Goal: Information Seeking & Learning: Learn about a topic

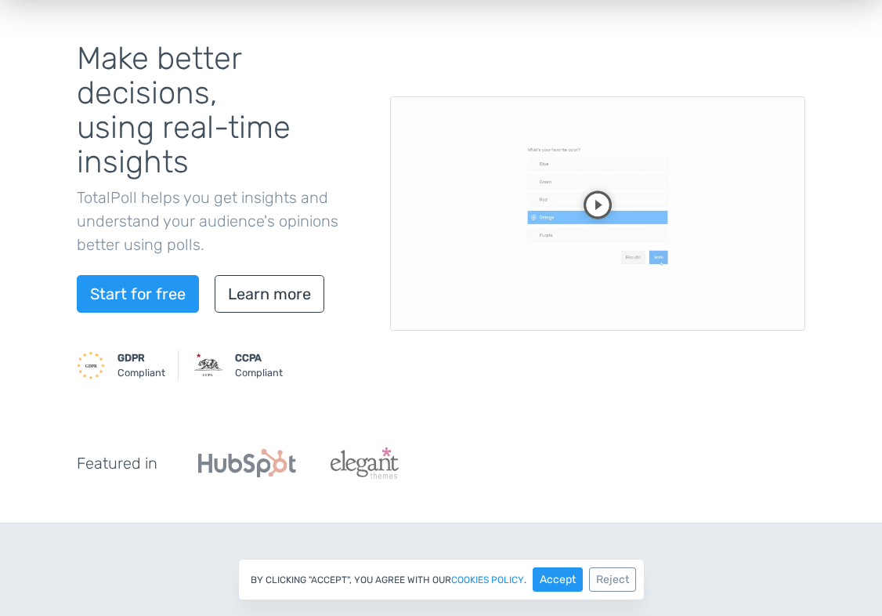
scroll to position [157, 0]
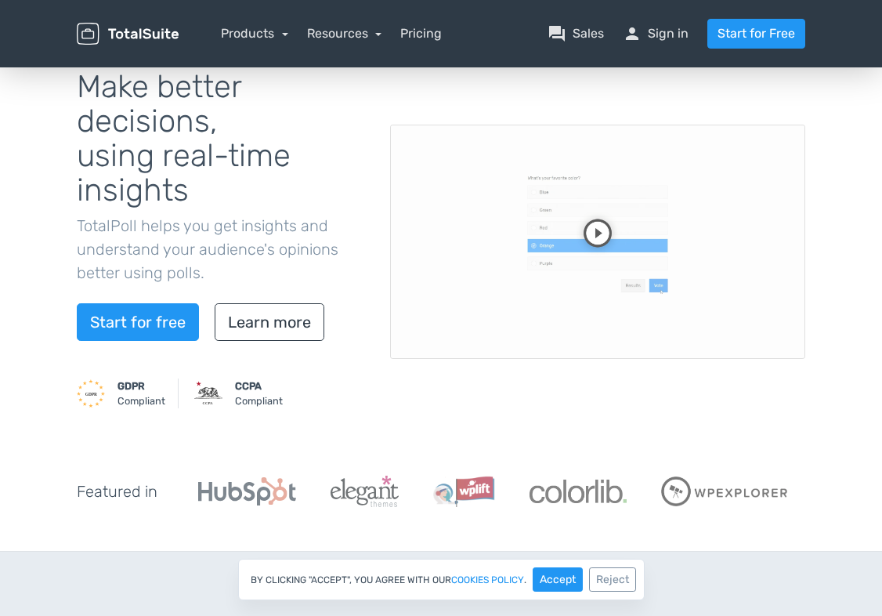
click at [592, 219] on video at bounding box center [597, 242] width 415 height 234
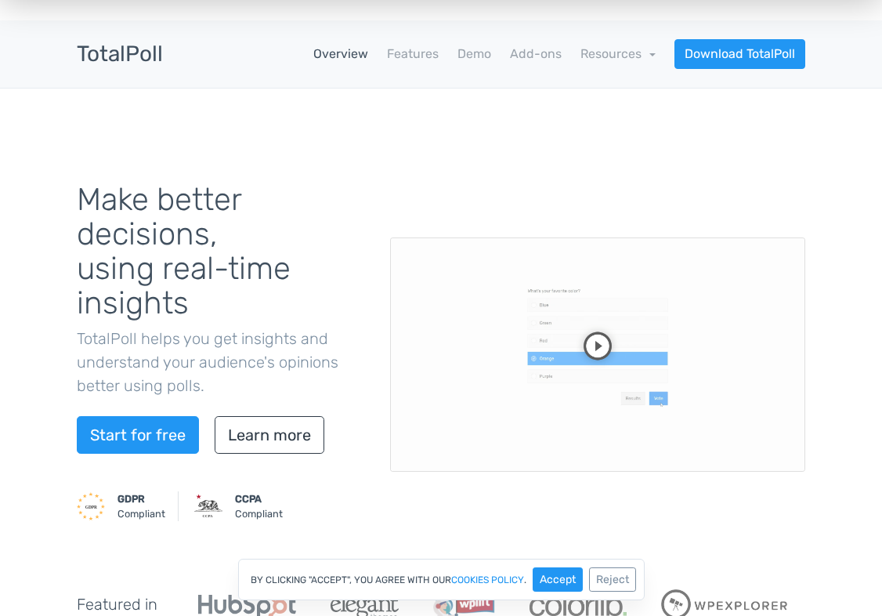
scroll to position [0, 0]
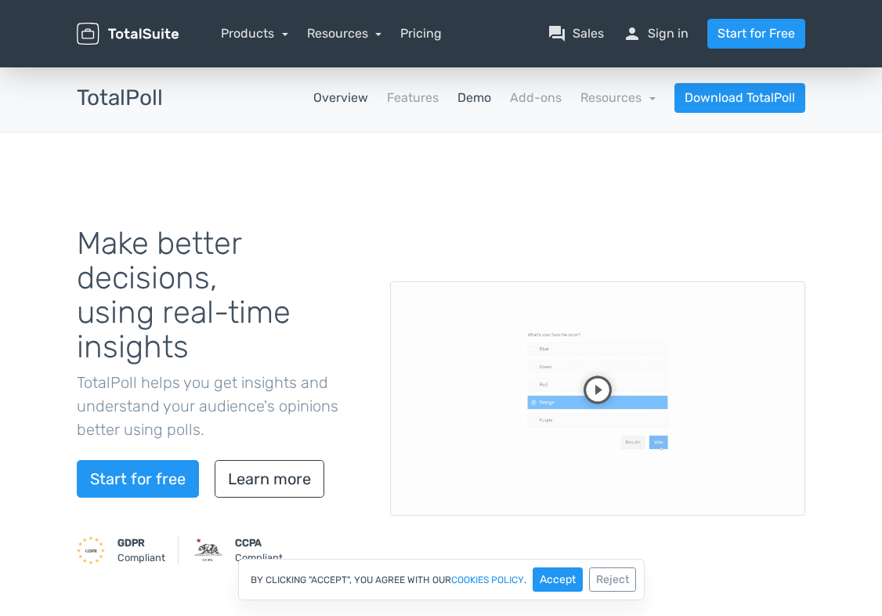
click at [476, 104] on link "Demo" at bounding box center [474, 98] width 34 height 19
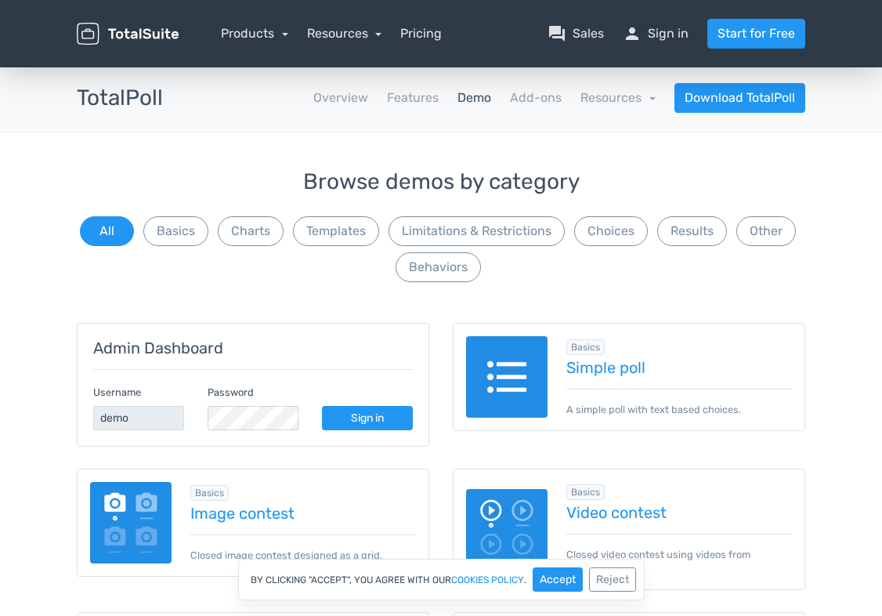
click at [497, 397] on img at bounding box center [506, 376] width 81 height 81
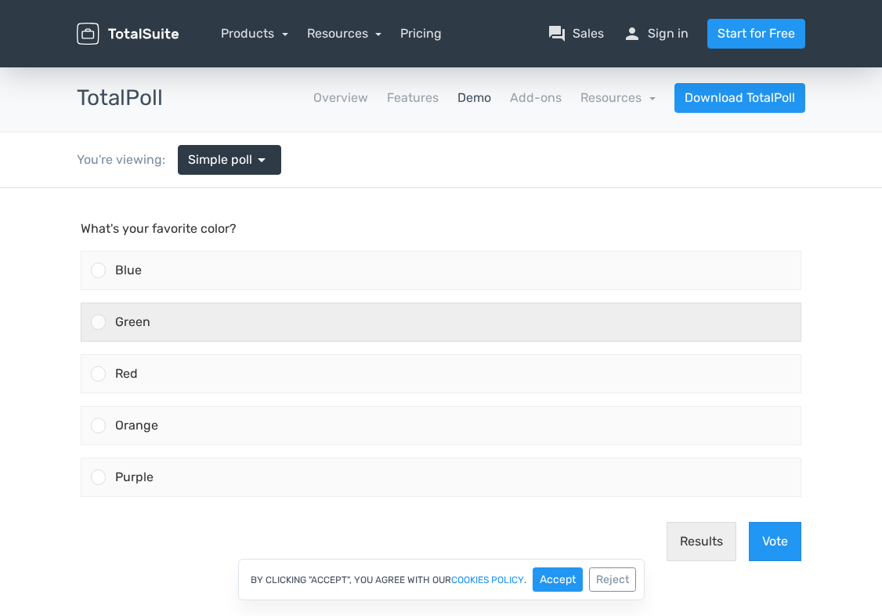
click at [204, 329] on div "Green" at bounding box center [453, 322] width 695 height 38
click at [99, 322] on input "Green" at bounding box center [99, 322] width 0 height 0
click at [97, 327] on div at bounding box center [98, 321] width 15 height 15
click at [99, 322] on input "Green" at bounding box center [99, 322] width 0 height 0
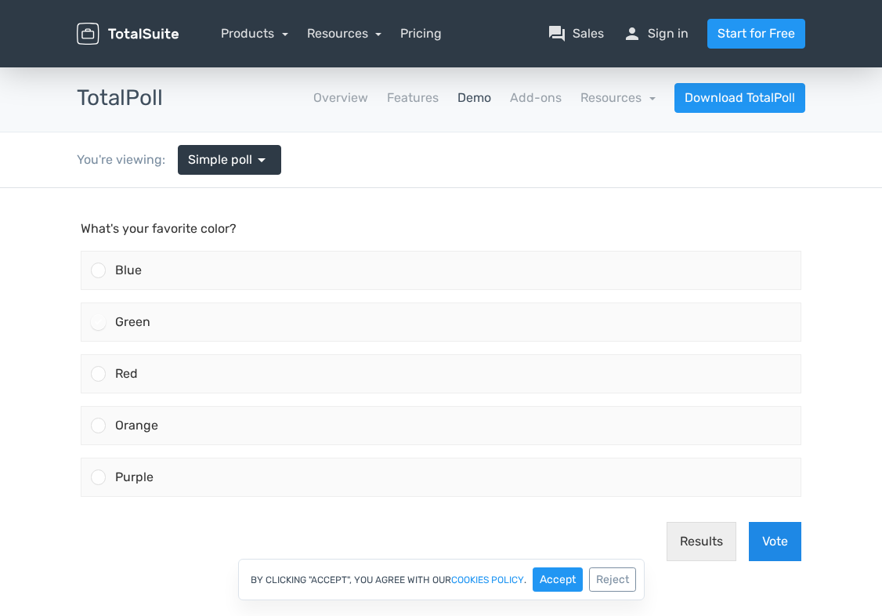
click at [774, 544] on button "Vote" at bounding box center [775, 541] width 52 height 39
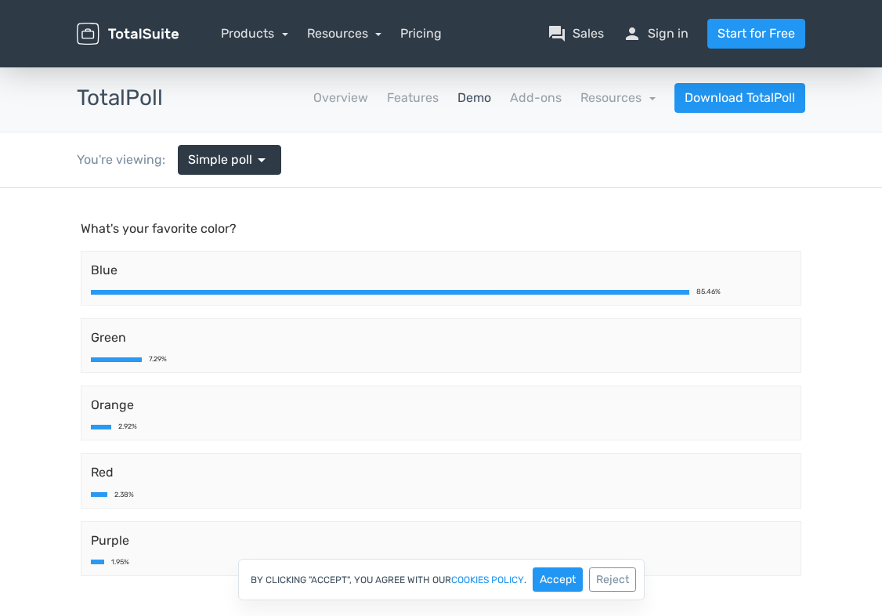
click at [475, 99] on link "Demo" at bounding box center [474, 98] width 34 height 19
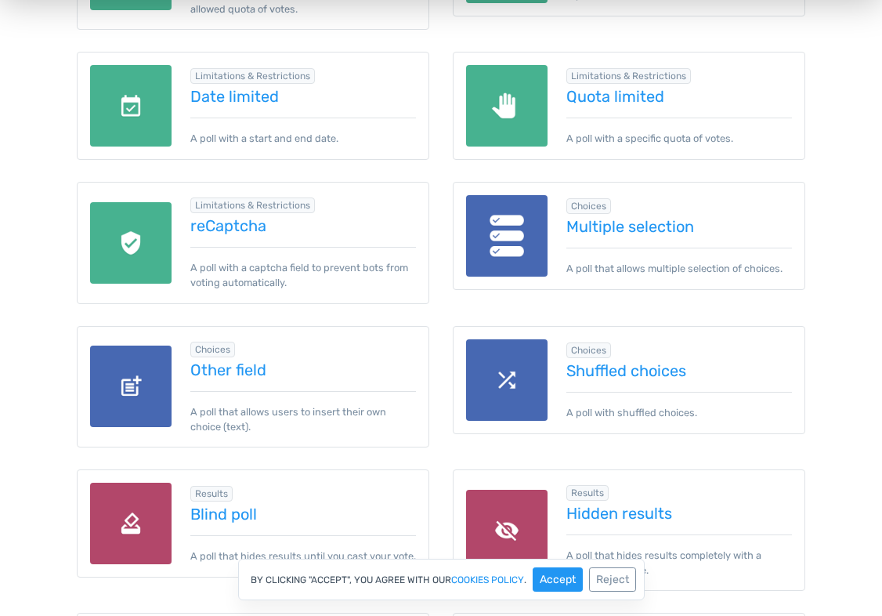
scroll to position [1410, 0]
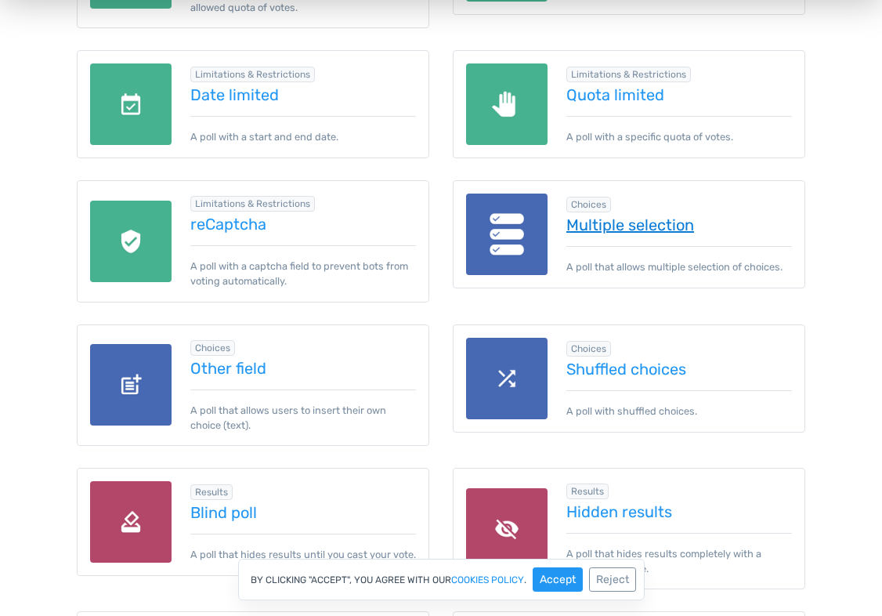
click at [648, 229] on link "Multiple selection" at bounding box center [679, 224] width 226 height 17
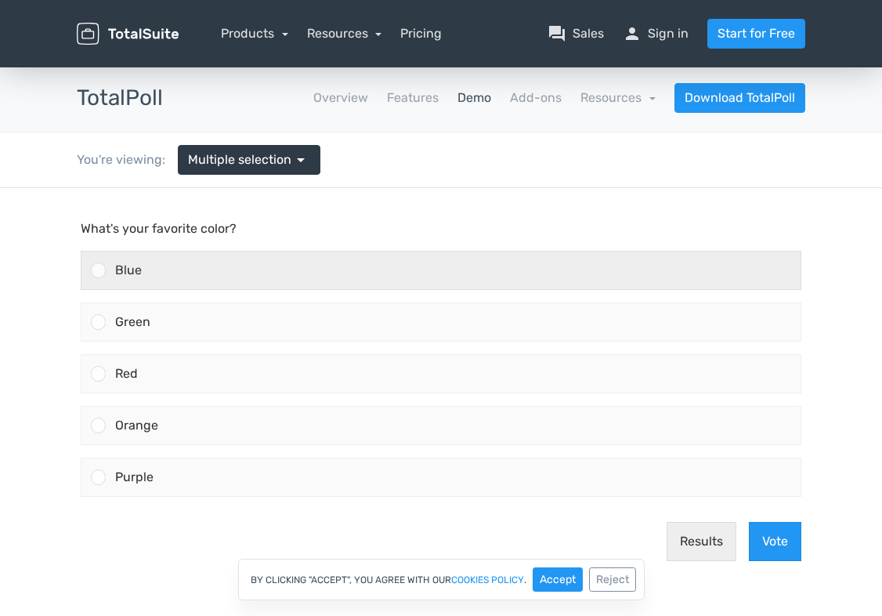
click at [227, 255] on div "Blue" at bounding box center [453, 270] width 695 height 38
click at [99, 270] on input "Blue" at bounding box center [99, 270] width 0 height 0
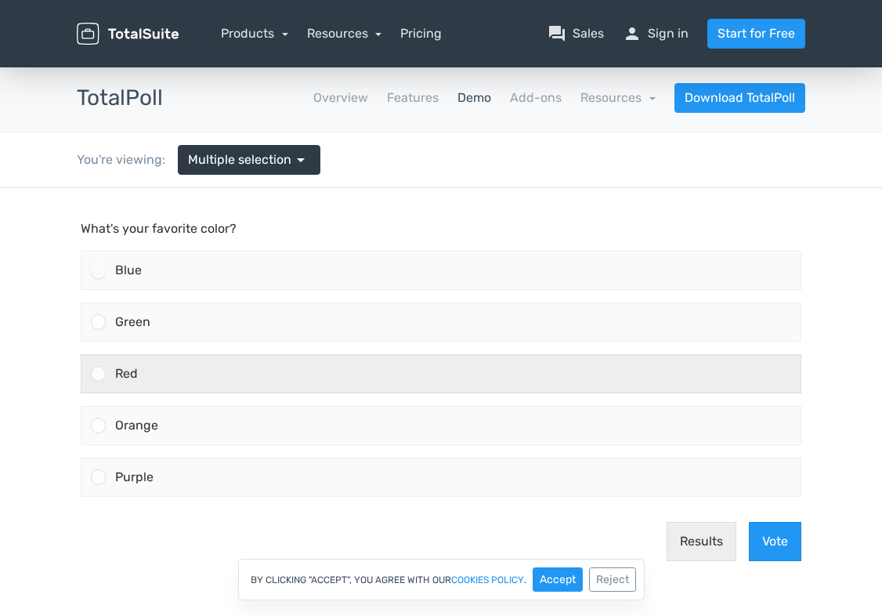
click at [219, 361] on div "Red" at bounding box center [453, 374] width 695 height 38
click at [99, 374] on input "Red" at bounding box center [99, 374] width 0 height 0
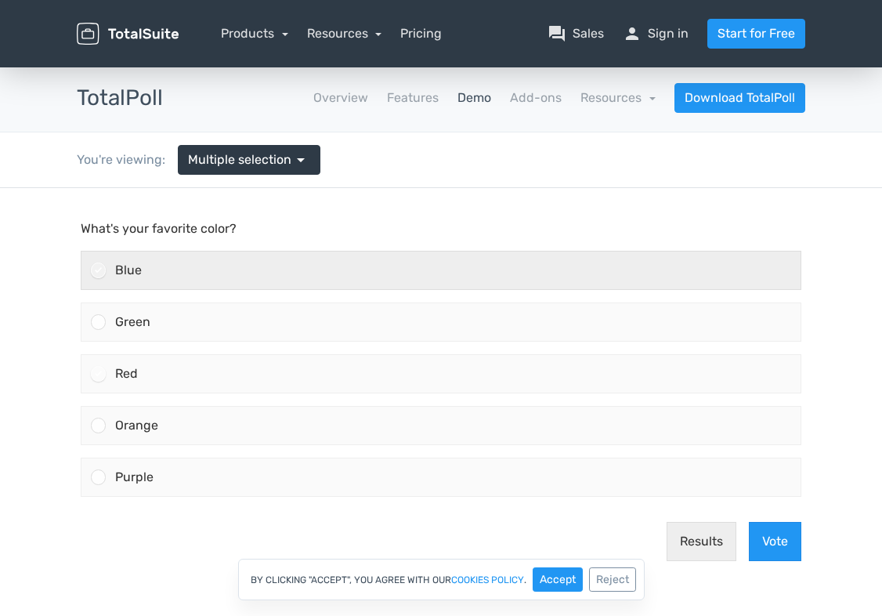
click at [92, 270] on div at bounding box center [98, 269] width 15 height 15
click at [99, 270] on input "Blue" at bounding box center [99, 270] width 0 height 0
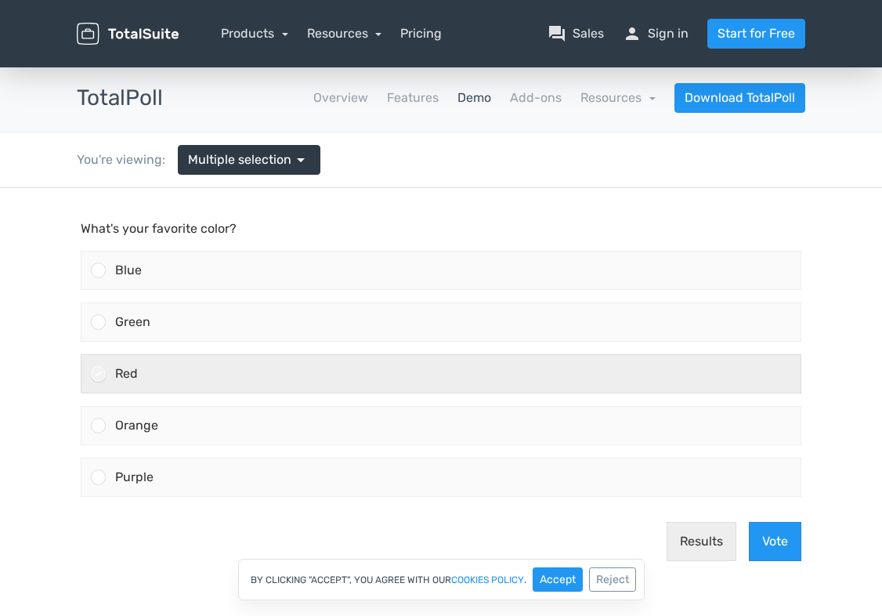
click at [94, 377] on icon at bounding box center [98, 373] width 9 height 9
click at [99, 374] on input "Red" at bounding box center [99, 374] width 0 height 0
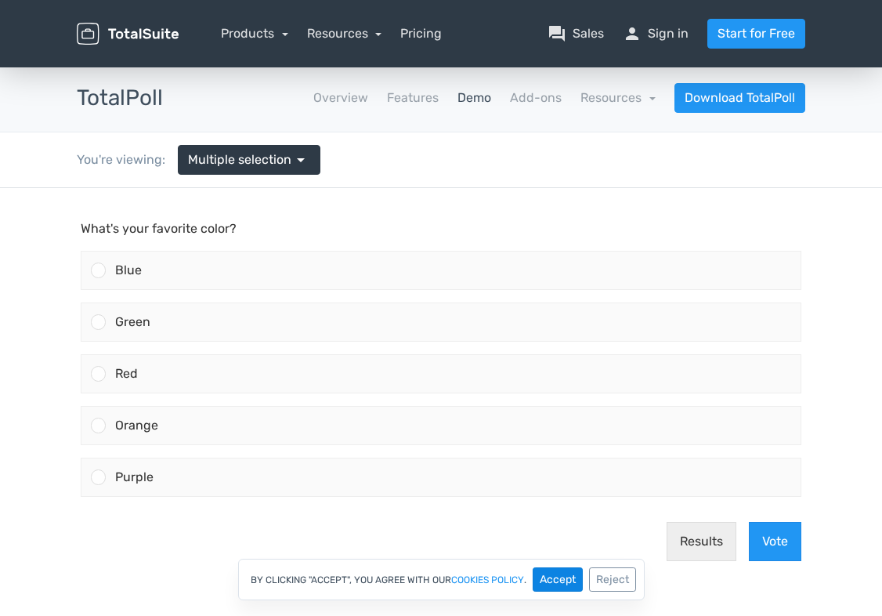
click at [545, 589] on button "Accept" at bounding box center [558, 579] width 50 height 24
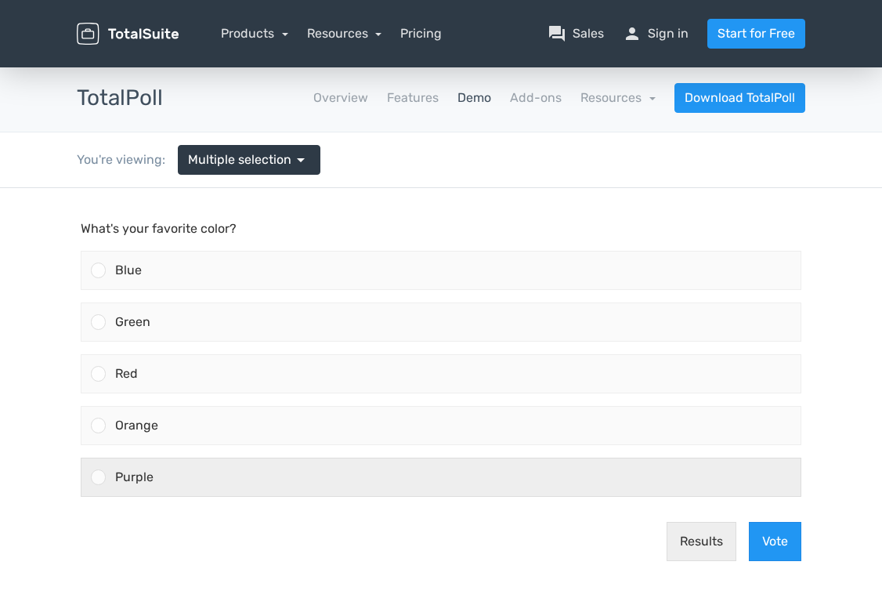
click at [84, 472] on div at bounding box center [93, 477] width 24 height 38
click at [99, 477] on input "Purple" at bounding box center [99, 477] width 0 height 0
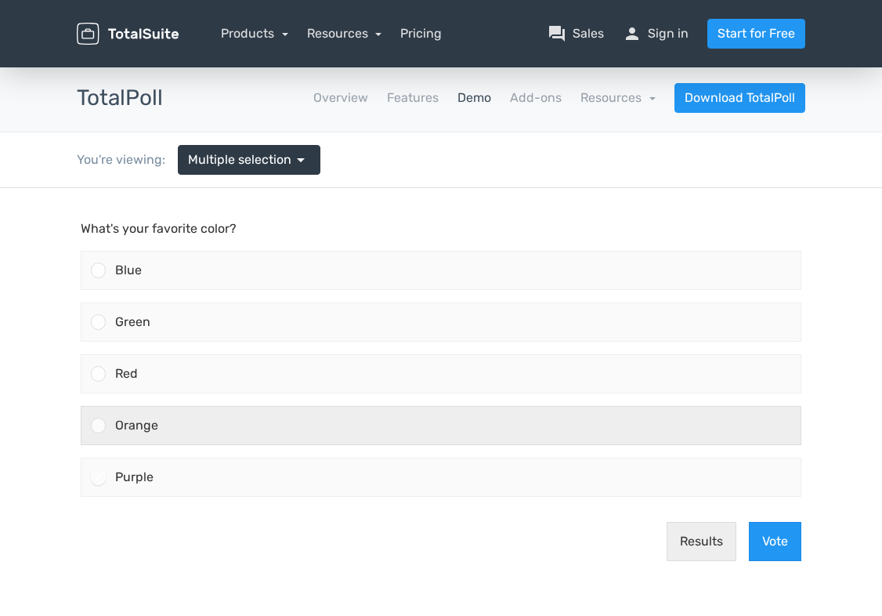
click at [99, 436] on div at bounding box center [93, 425] width 24 height 38
click at [99, 425] on input "Orange" at bounding box center [99, 425] width 0 height 0
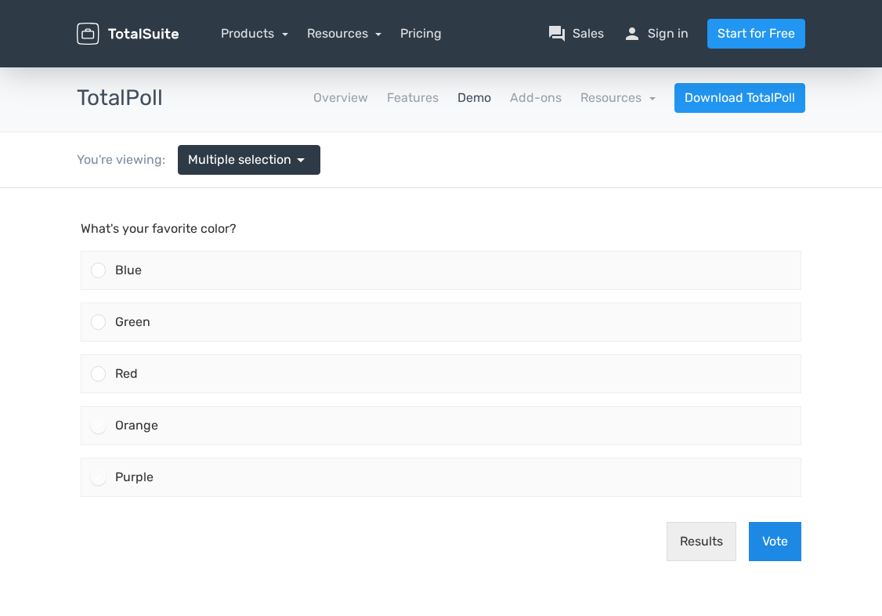
click at [776, 540] on button "Vote" at bounding box center [775, 541] width 52 height 39
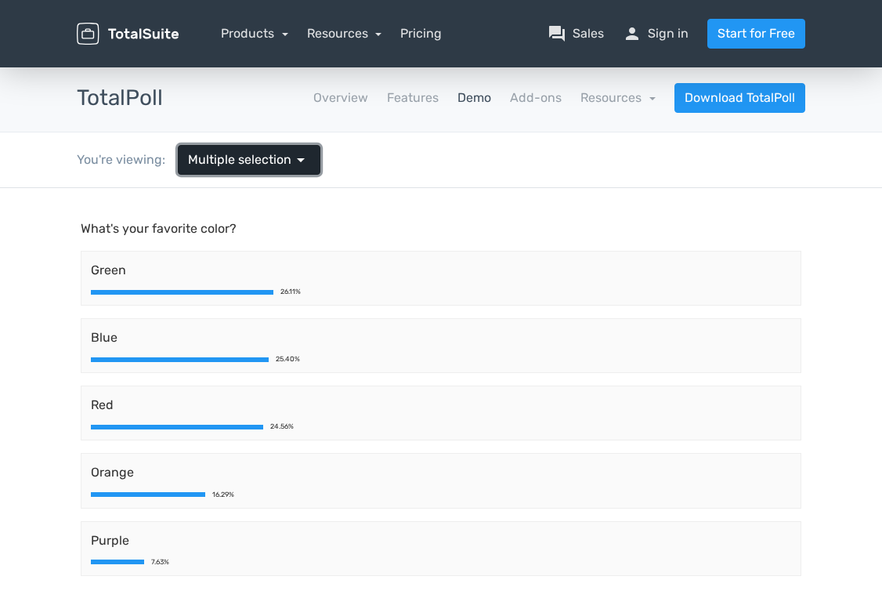
click at [312, 169] on link "Multiple selection arrow_drop_down" at bounding box center [249, 160] width 143 height 30
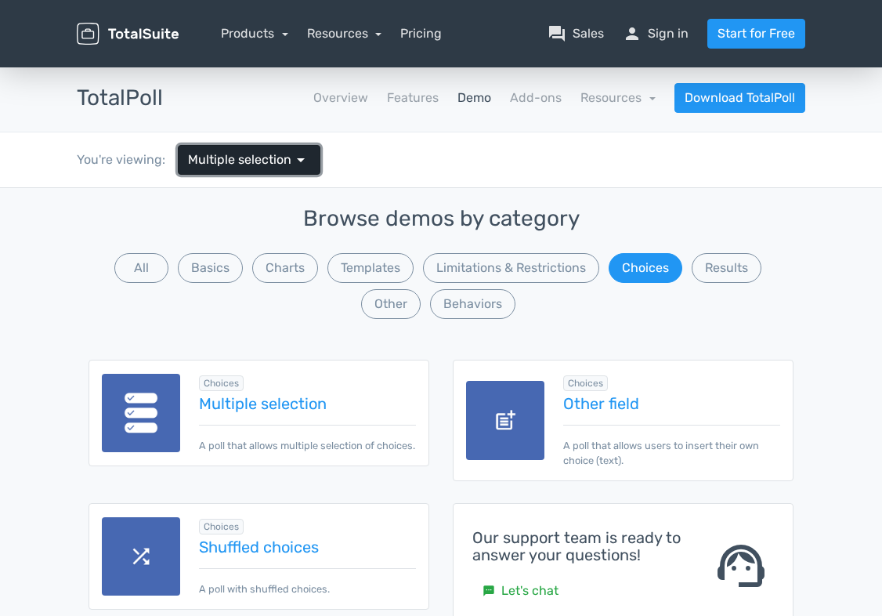
click at [292, 153] on span "arrow_drop_down" at bounding box center [300, 159] width 19 height 19
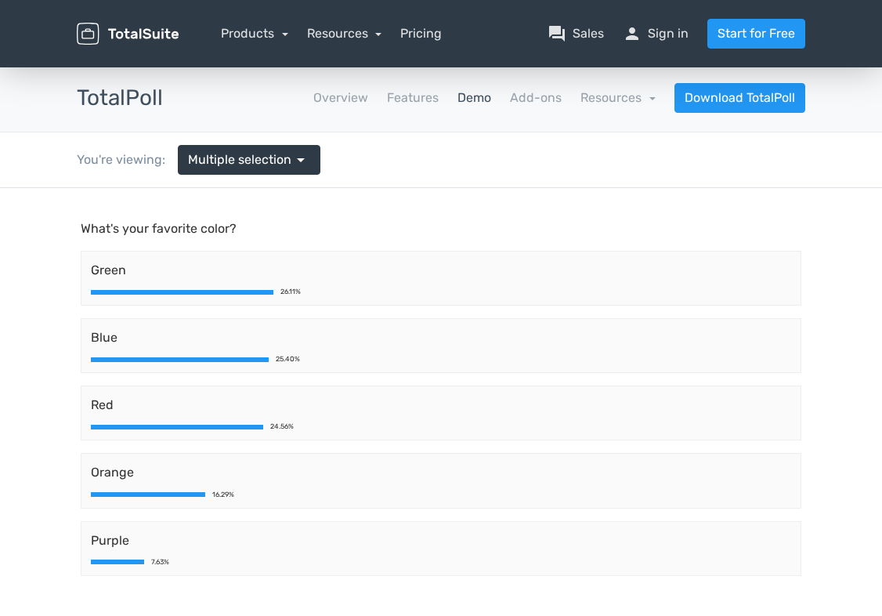
click at [489, 99] on link "Demo" at bounding box center [474, 98] width 34 height 19
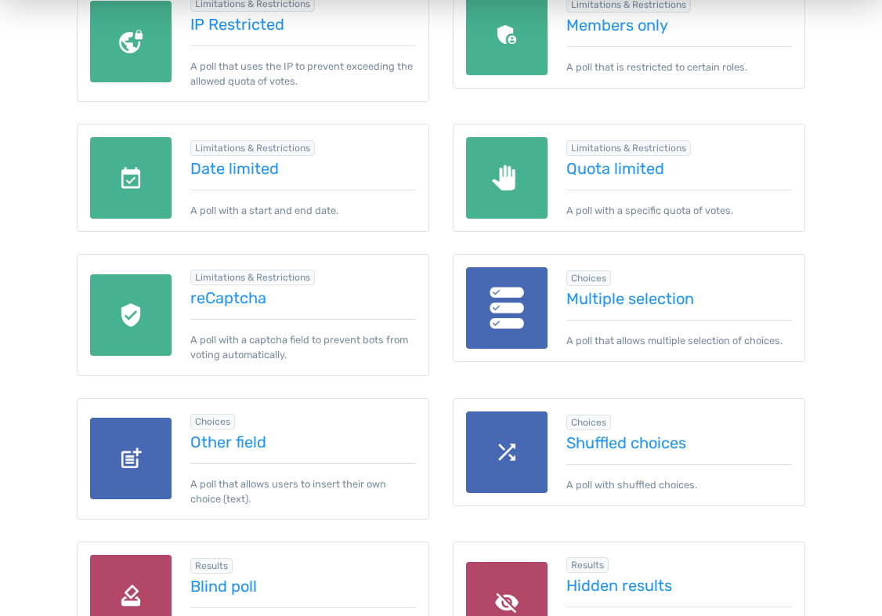
scroll to position [1331, 0]
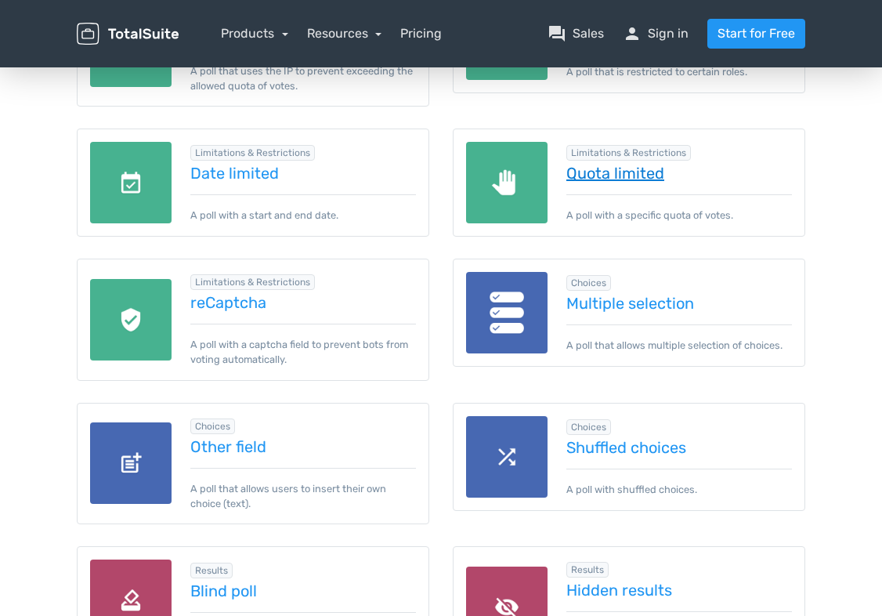
click at [605, 176] on link "Quota limited" at bounding box center [679, 172] width 226 height 17
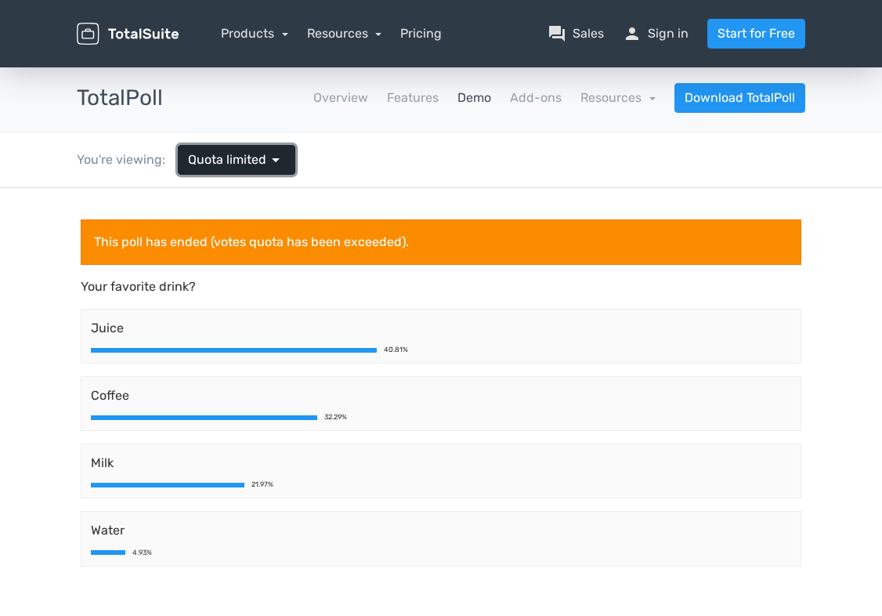
click at [259, 161] on span "Quota limited" at bounding box center [227, 159] width 78 height 19
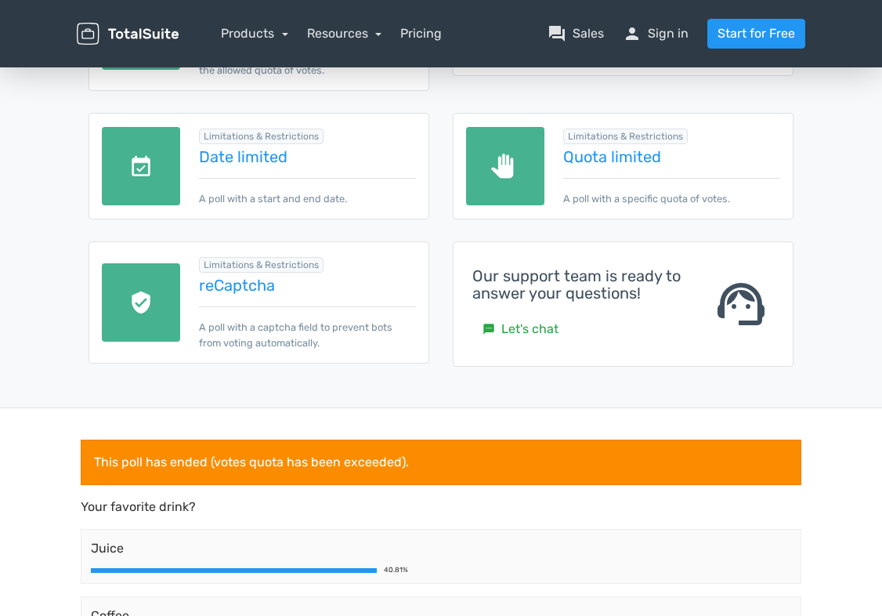
scroll to position [78, 0]
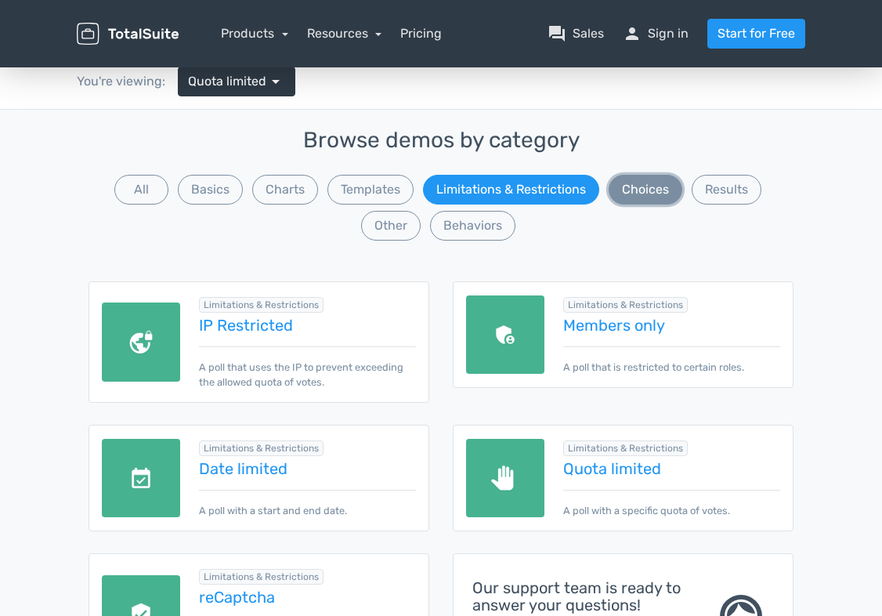
click at [668, 190] on button "Choices" at bounding box center [646, 190] width 74 height 30
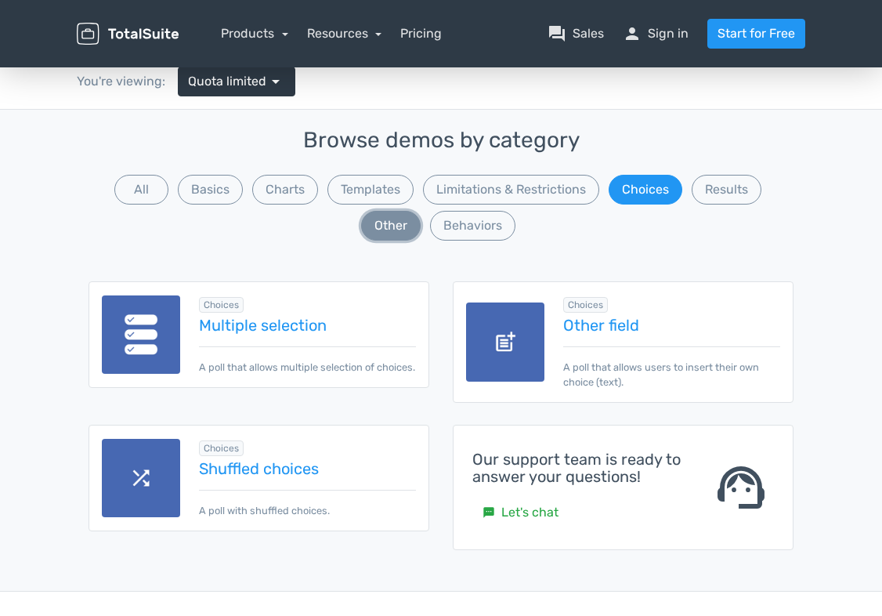
click at [392, 233] on button "Other" at bounding box center [391, 226] width 60 height 30
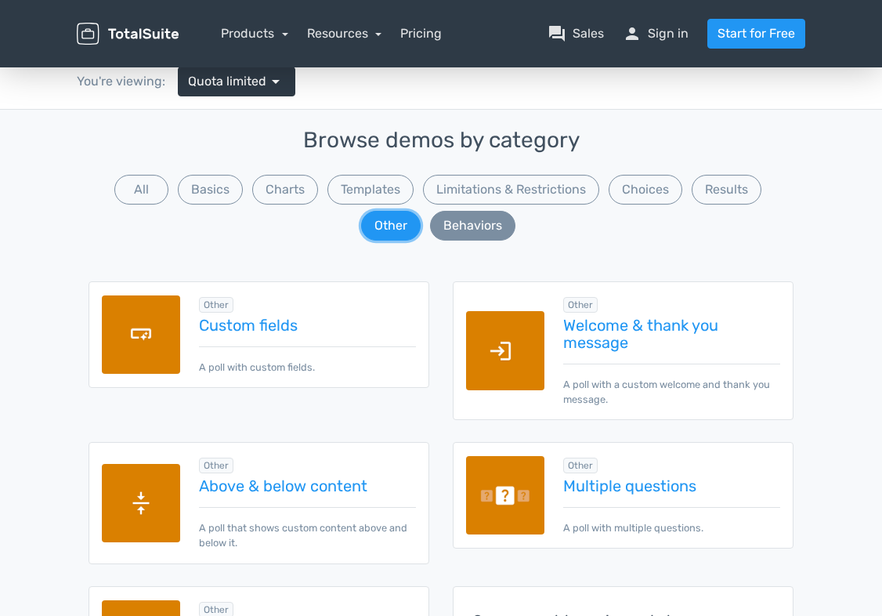
scroll to position [235, 0]
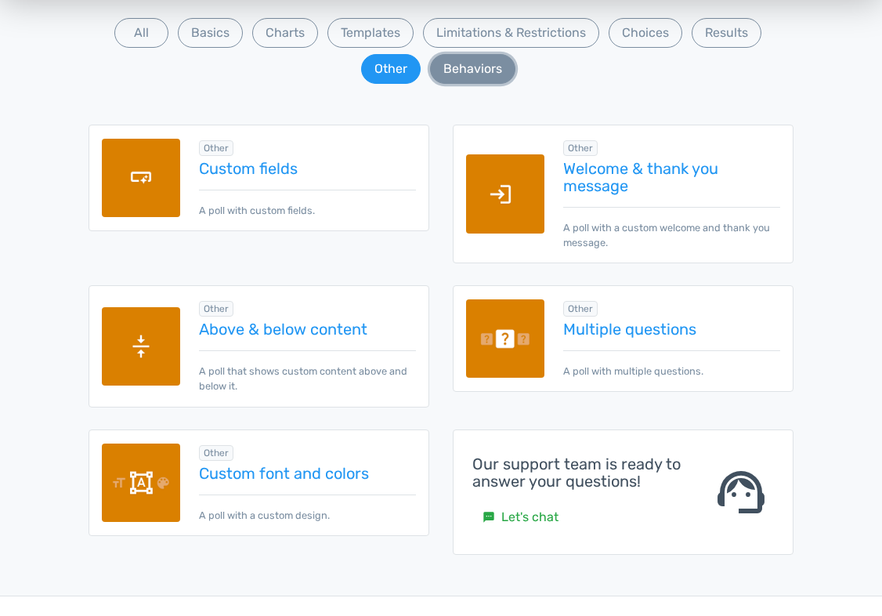
click at [480, 73] on button "Behaviors" at bounding box center [472, 69] width 85 height 30
